Goal: Information Seeking & Learning: Learn about a topic

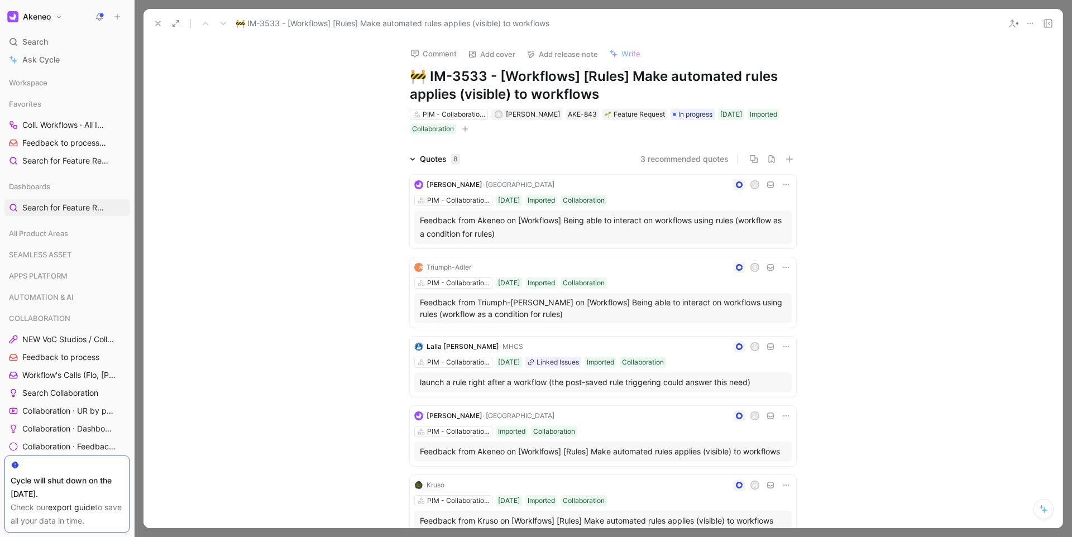
scroll to position [57, 0]
click at [157, 23] on icon at bounding box center [158, 23] width 9 height 9
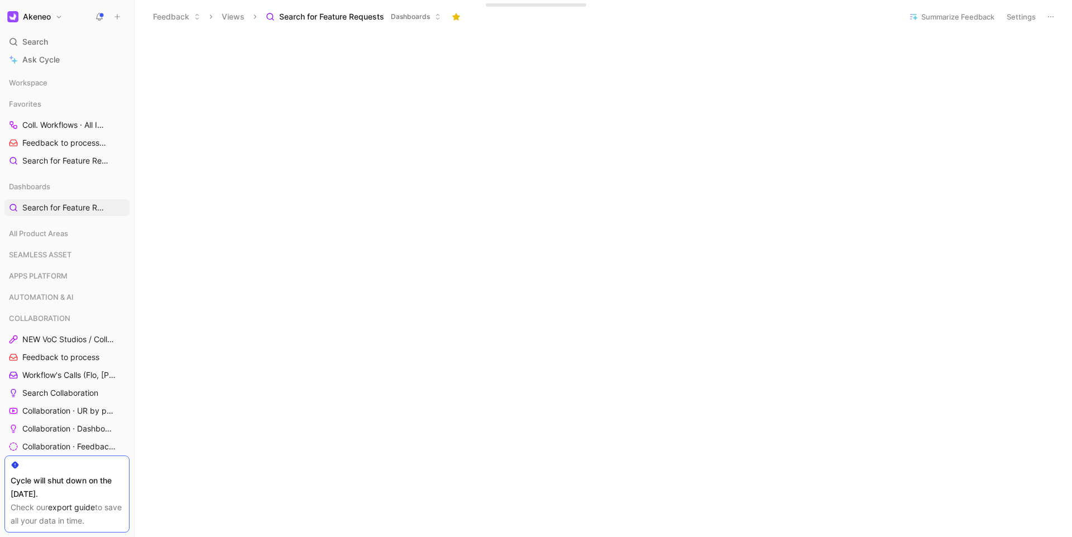
scroll to position [279, 0]
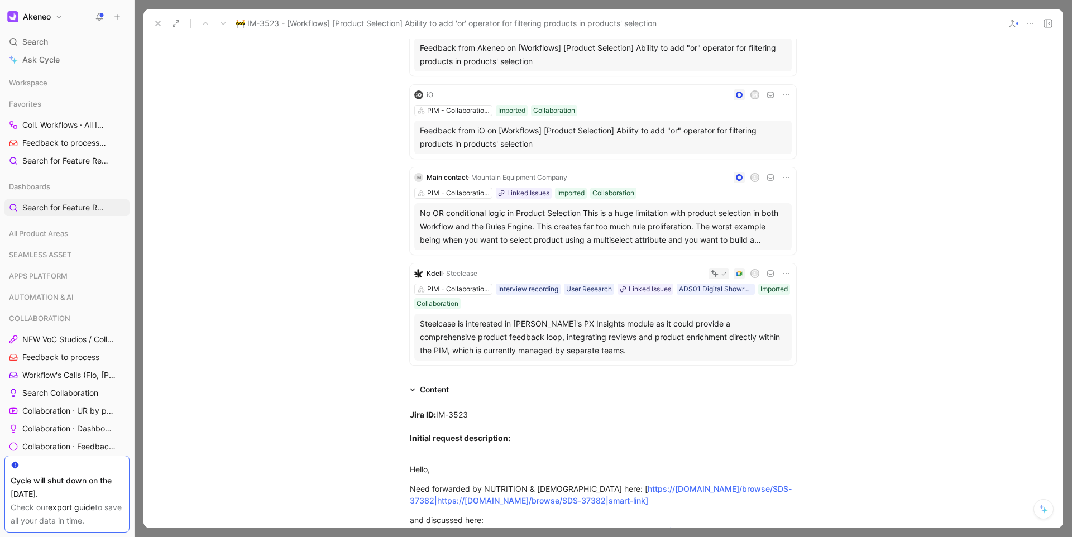
scroll to position [360, 0]
